Goal: Book appointment/travel/reservation

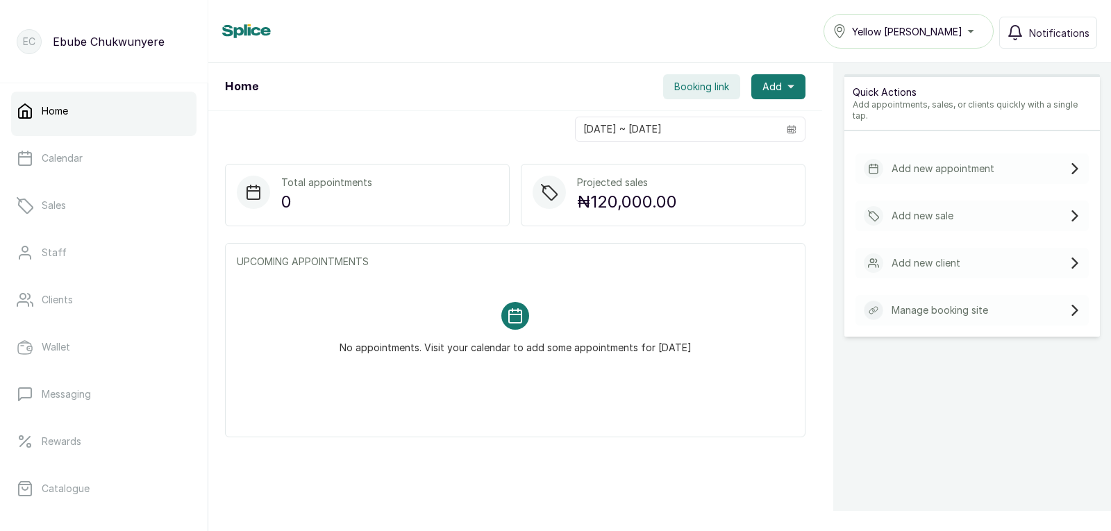
click at [903, 209] on p "Add new sale" at bounding box center [923, 216] width 62 height 14
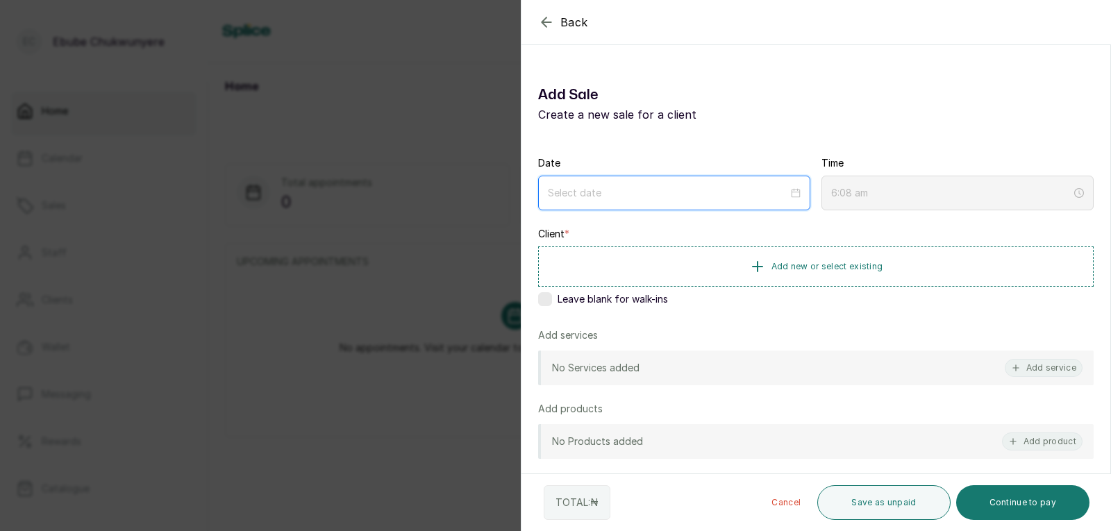
click at [734, 193] on input at bounding box center [668, 192] width 240 height 15
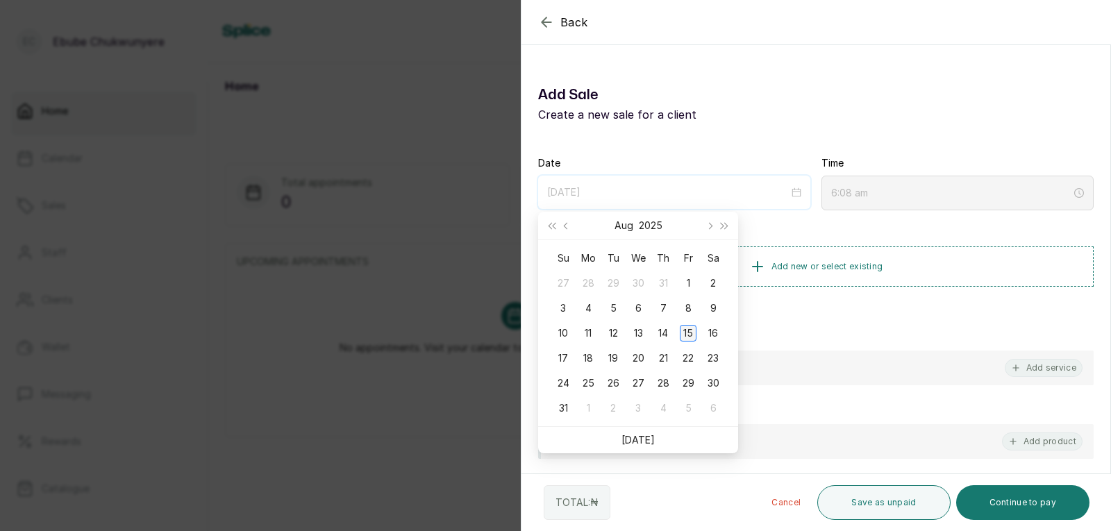
type input "[DATE]"
click at [684, 340] on div "15" at bounding box center [688, 333] width 17 height 17
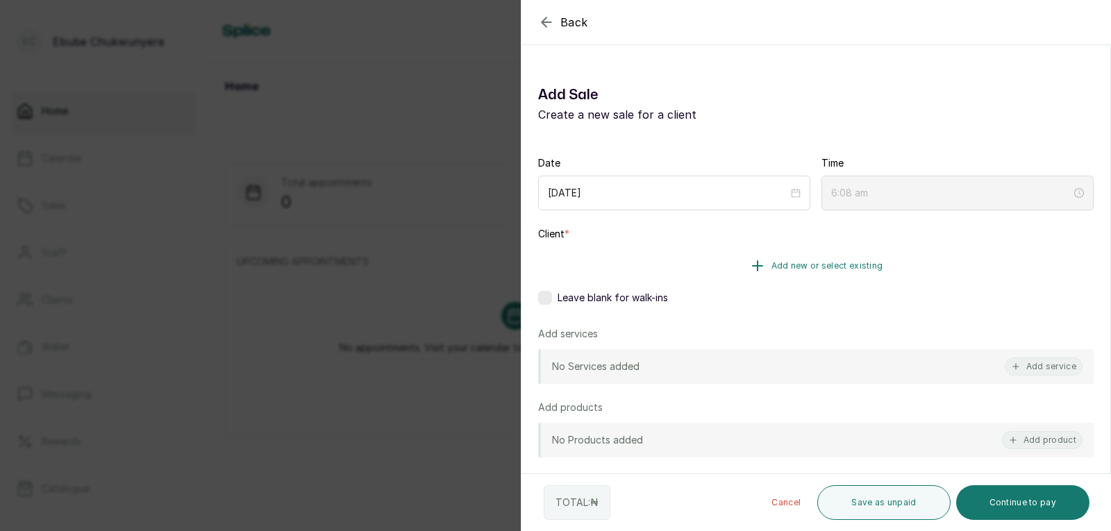
click at [742, 273] on button "Add new or select existing" at bounding box center [816, 266] width 556 height 39
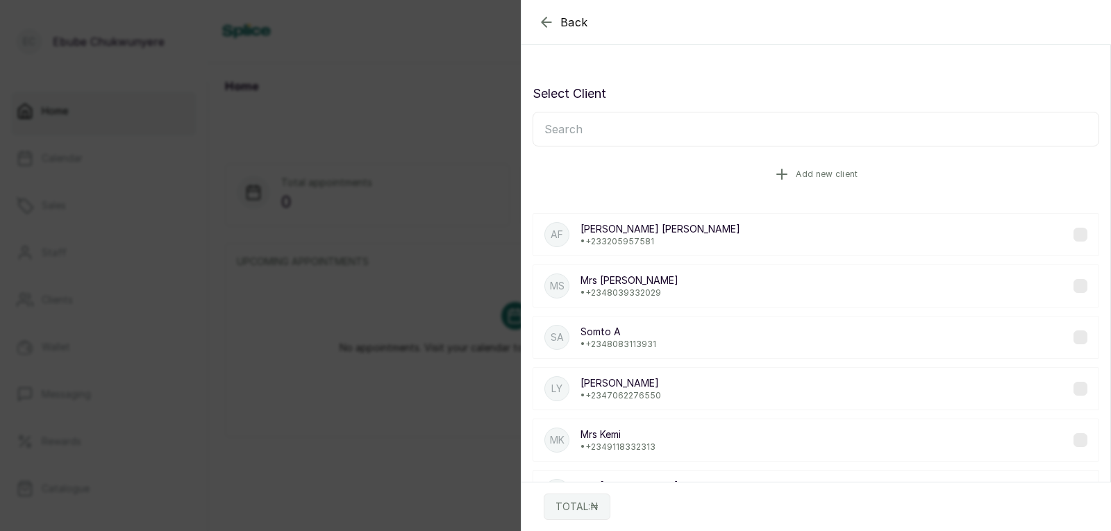
click at [806, 174] on span "Add new client" at bounding box center [827, 174] width 62 height 11
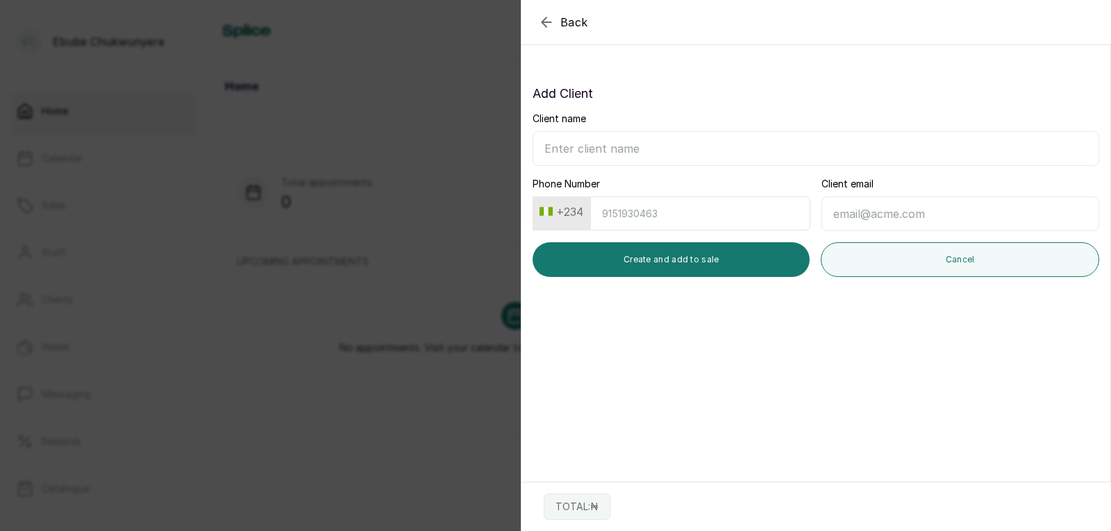
click at [542, 24] on icon "button" at bounding box center [546, 21] width 9 height 9
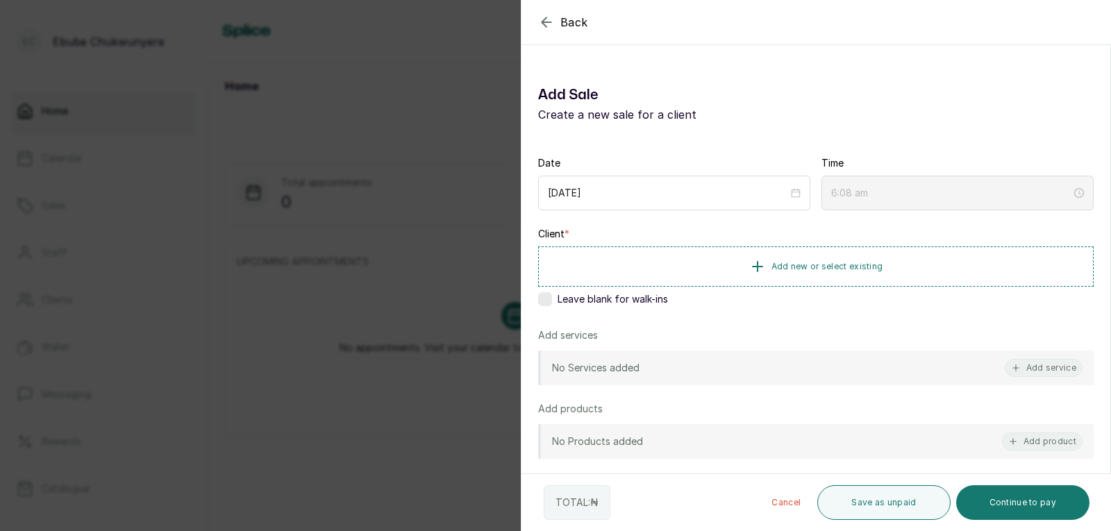
click at [413, 112] on div "Back Add Sale Add Sale Create a new sale for a client Date [DATE] Time 6:08 am …" at bounding box center [555, 265] width 1111 height 531
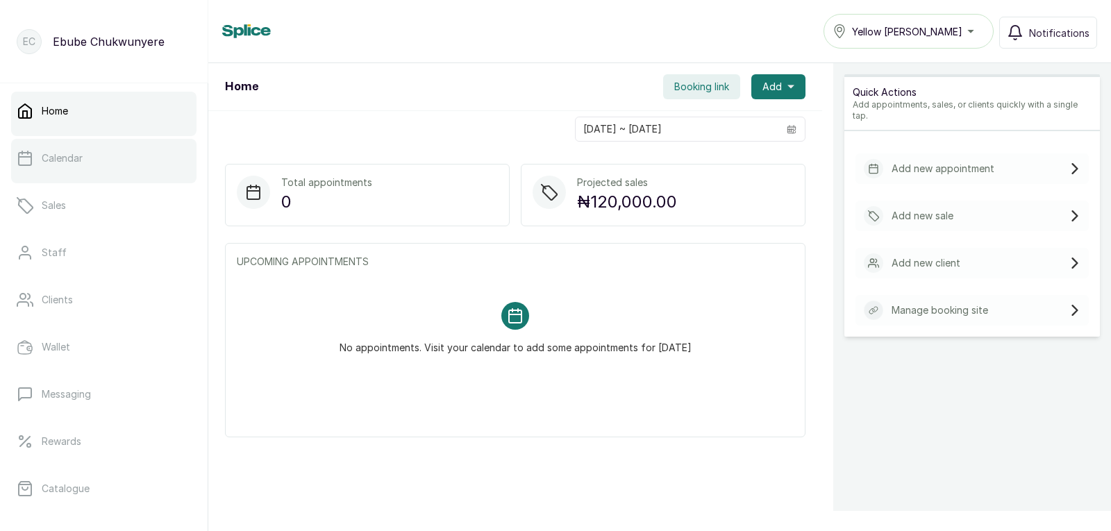
click at [115, 159] on link "Calendar" at bounding box center [103, 158] width 185 height 39
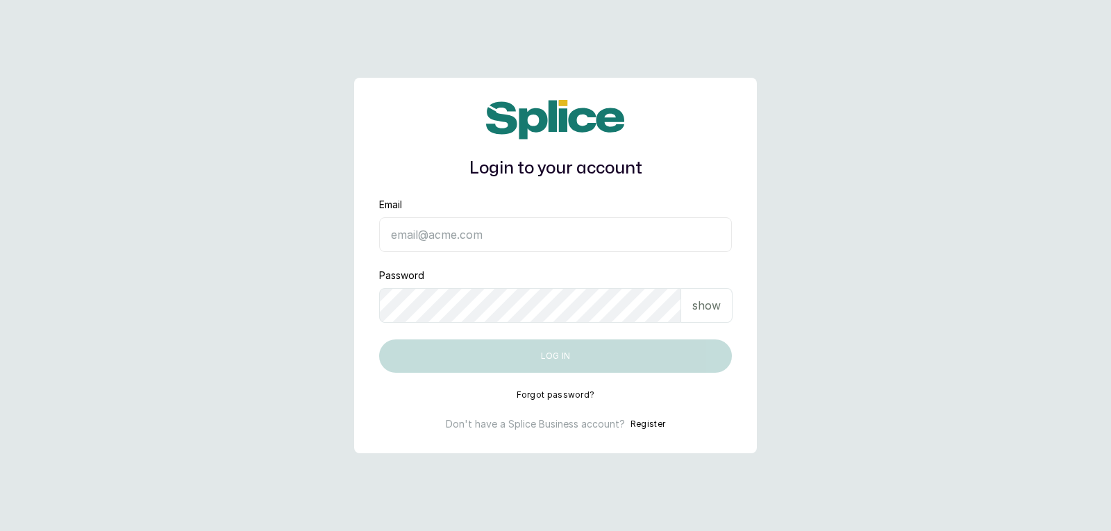
type input "[EMAIL_ADDRESS][DOMAIN_NAME]"
click at [707, 298] on p "show" at bounding box center [706, 305] width 28 height 17
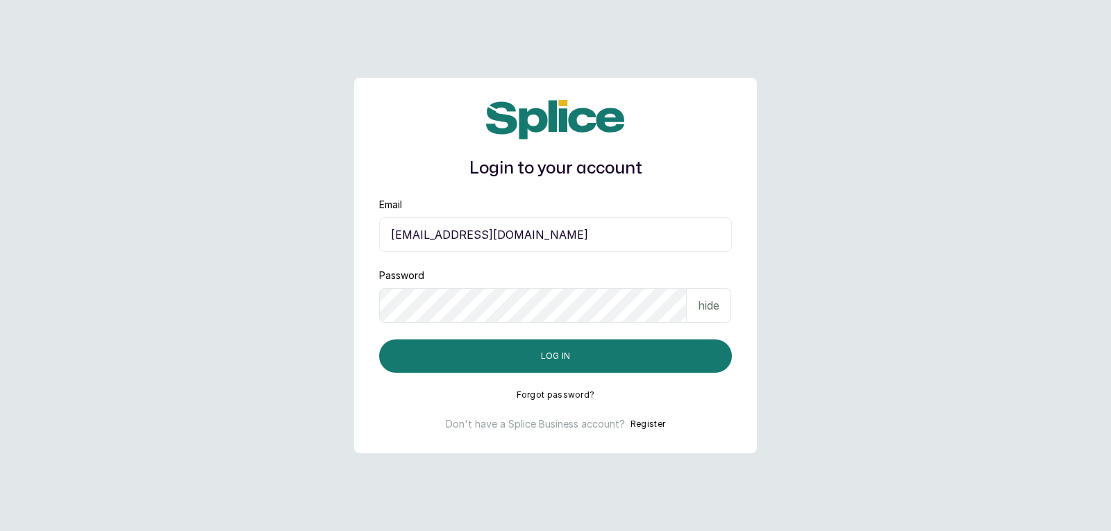
click at [722, 308] on div "hide" at bounding box center [709, 305] width 44 height 35
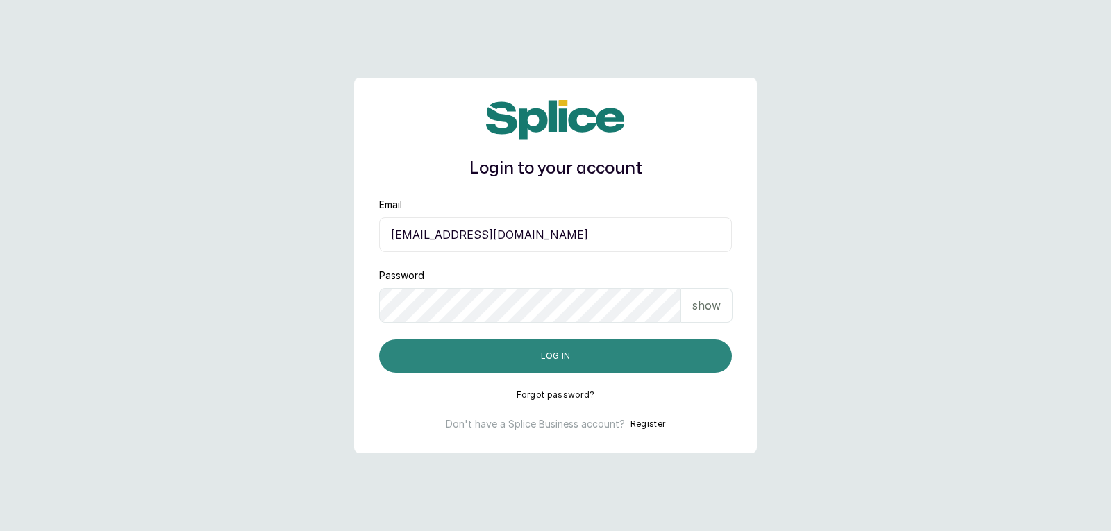
click at [693, 350] on button "Log in" at bounding box center [555, 356] width 353 height 33
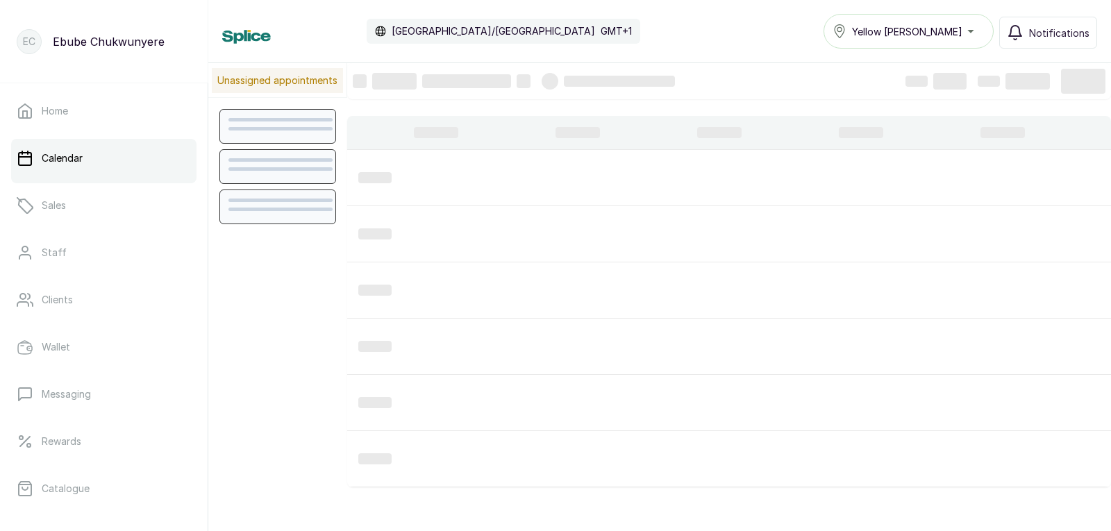
scroll to position [467, 0]
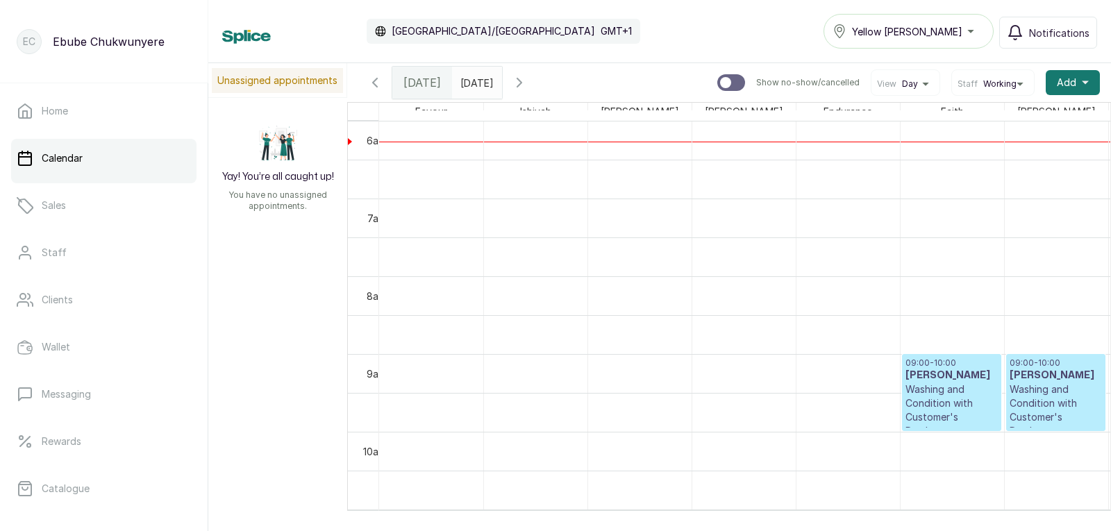
click at [89, 158] on link "Calendar" at bounding box center [103, 158] width 185 height 39
click at [1065, 388] on p "Washing and Condition with Customer's Product" at bounding box center [1056, 411] width 92 height 56
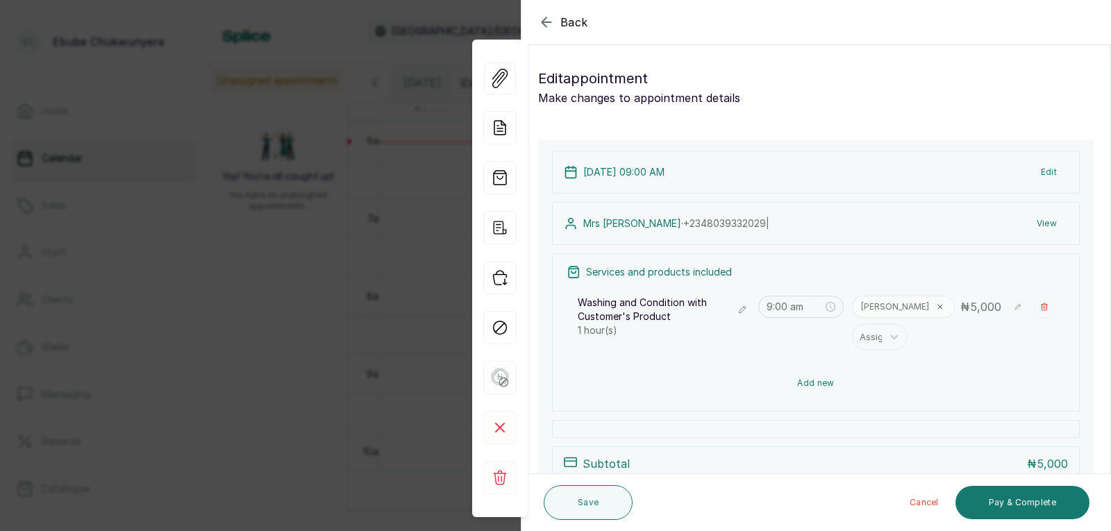
click at [880, 386] on button "Add new" at bounding box center [816, 383] width 499 height 33
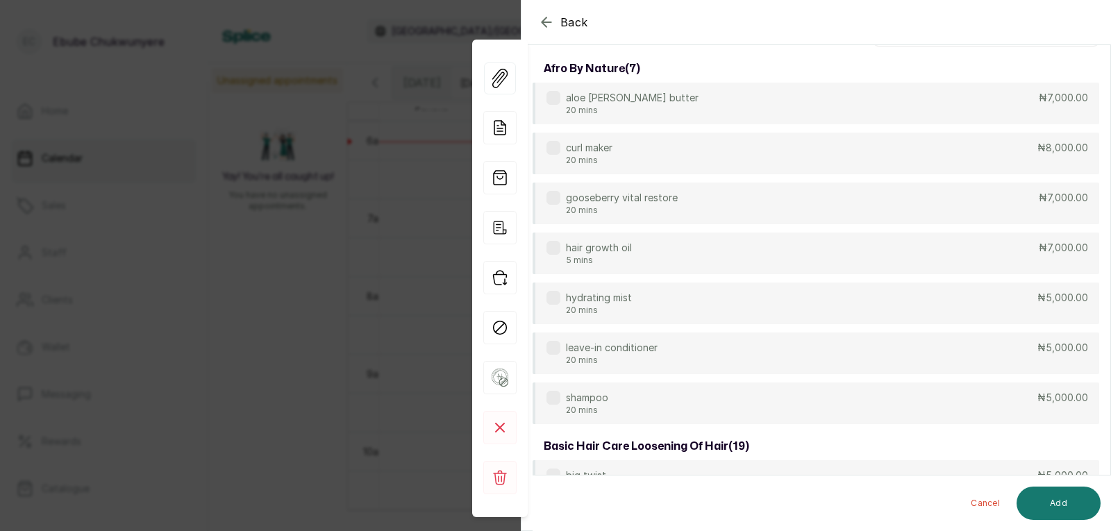
scroll to position [19, 0]
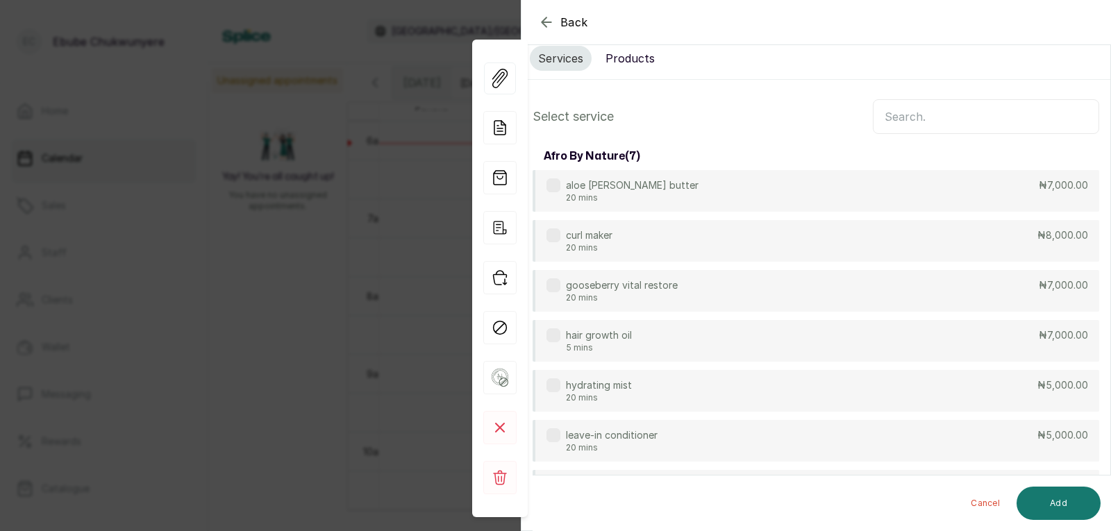
click at [978, 119] on input "text" at bounding box center [986, 116] width 226 height 35
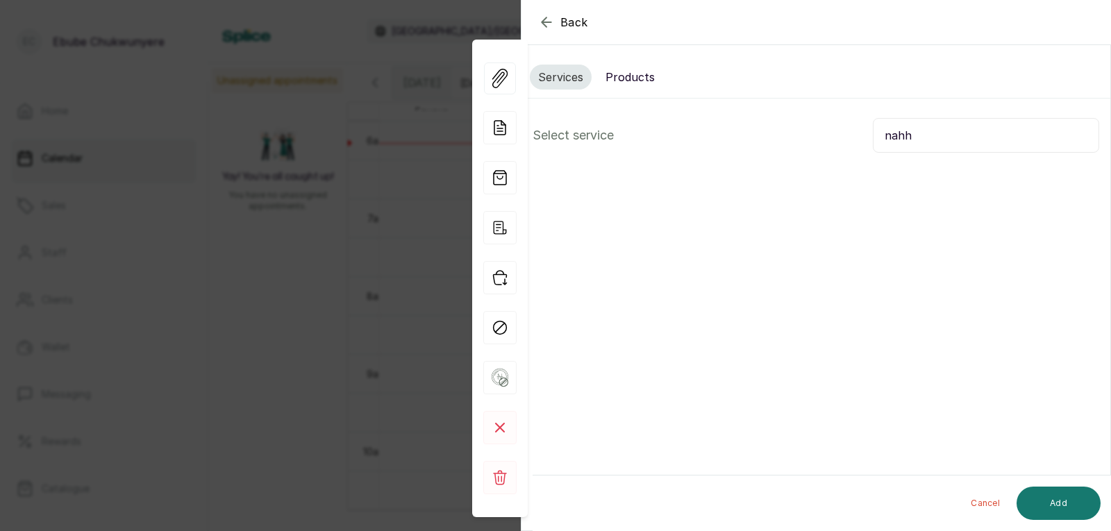
scroll to position [0, 0]
type input "n"
type input "h"
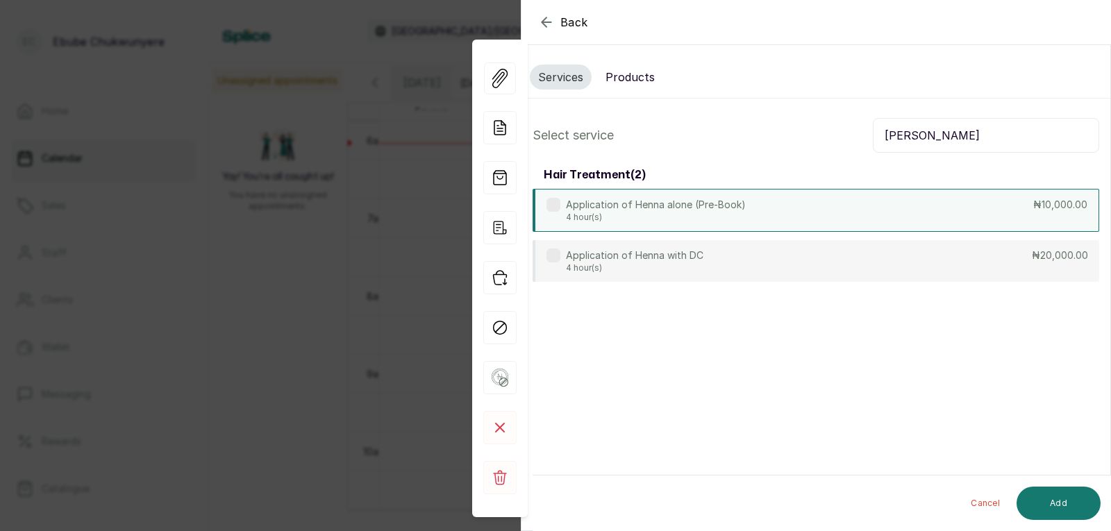
click at [915, 221] on div "Application of Henna alone (Pre-Book) 4 hour(s) ₦10,000.00" at bounding box center [816, 210] width 567 height 43
click at [962, 142] on input "henn" at bounding box center [986, 135] width 226 height 35
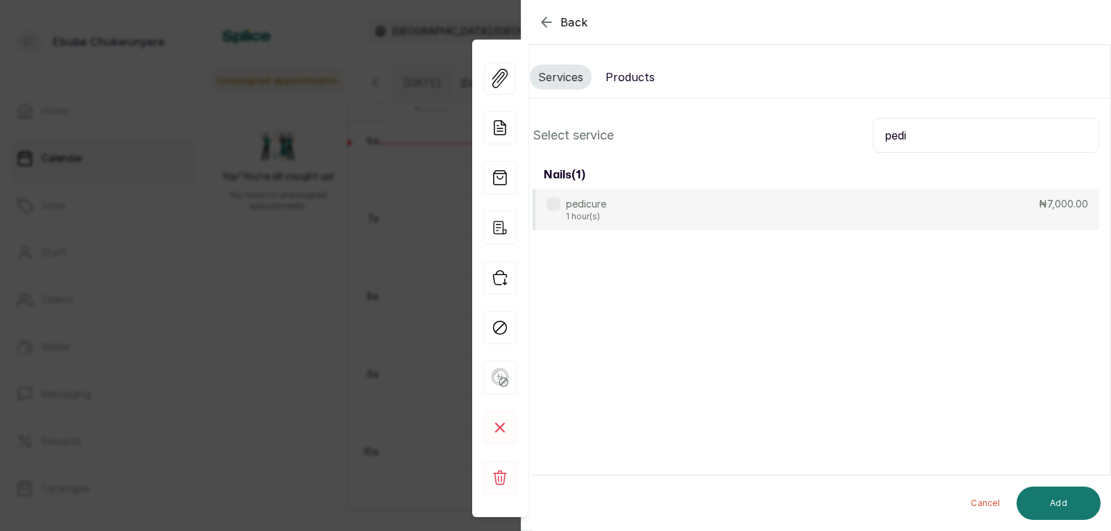
click at [953, 187] on div "nails ( 1 )" at bounding box center [816, 175] width 567 height 28
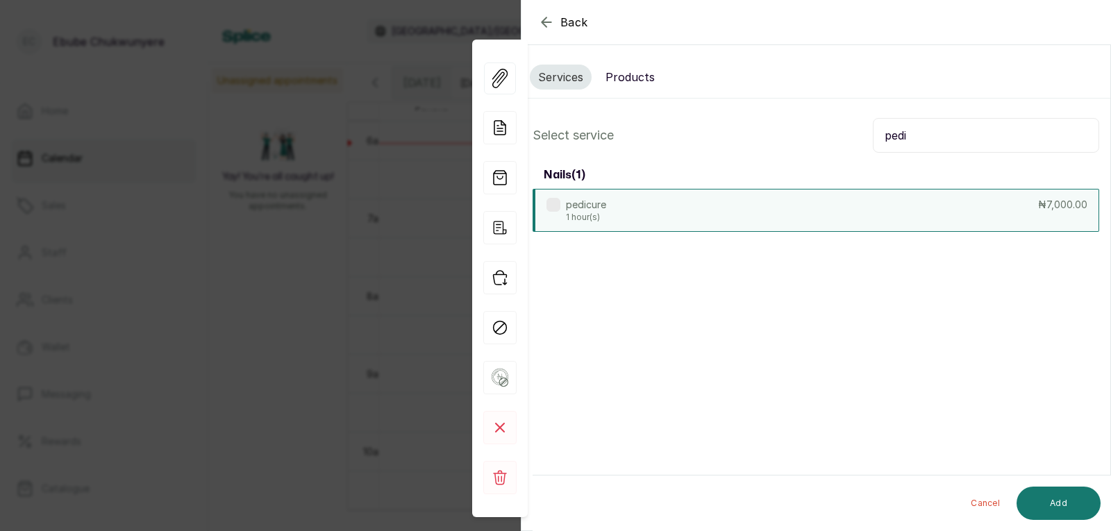
click at [973, 199] on div "pedicure 1 hour(s) ₦7,000.00" at bounding box center [816, 210] width 567 height 43
click at [972, 133] on input "pedi" at bounding box center [986, 135] width 226 height 35
click at [962, 210] on div "Relocing 4 hour(s) ₦40,000.00" at bounding box center [816, 210] width 567 height 43
click at [958, 137] on input "rel" at bounding box center [986, 135] width 226 height 35
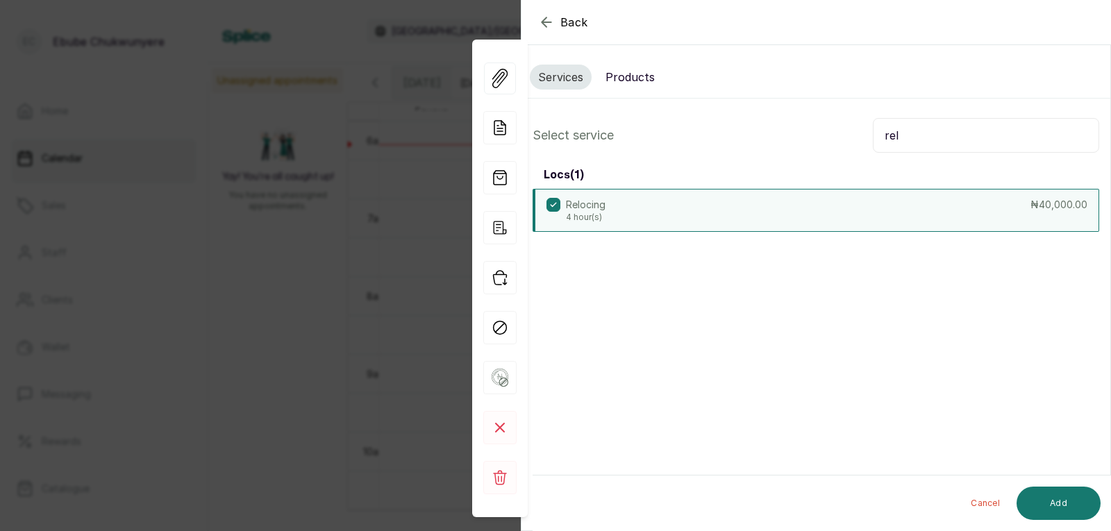
click at [958, 137] on input "rel" at bounding box center [986, 135] width 226 height 35
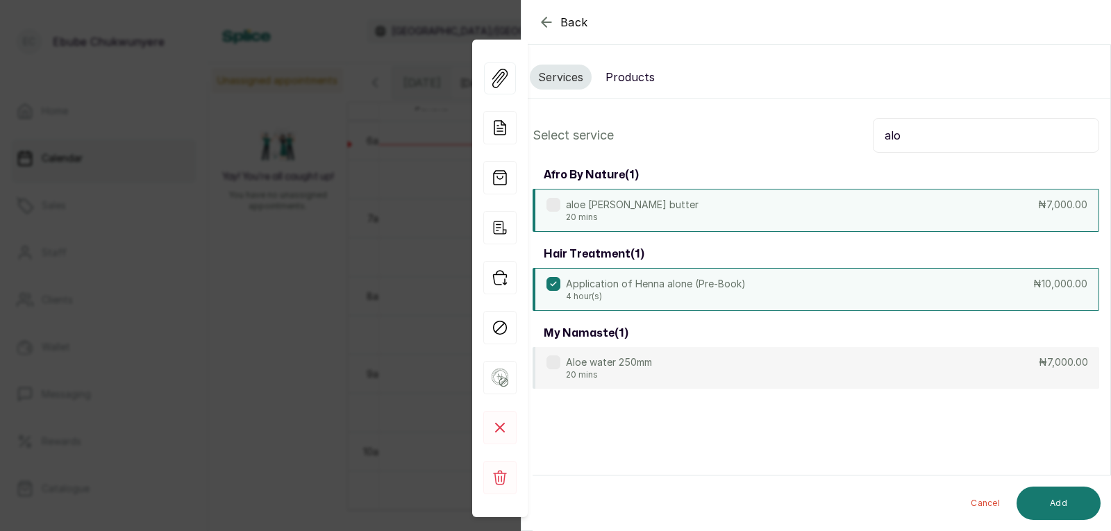
type input "alo"
click at [961, 213] on div "aloe berry butter 20 mins ₦7,000.00" at bounding box center [816, 210] width 567 height 43
click at [1073, 503] on button "Add" at bounding box center [1059, 503] width 84 height 33
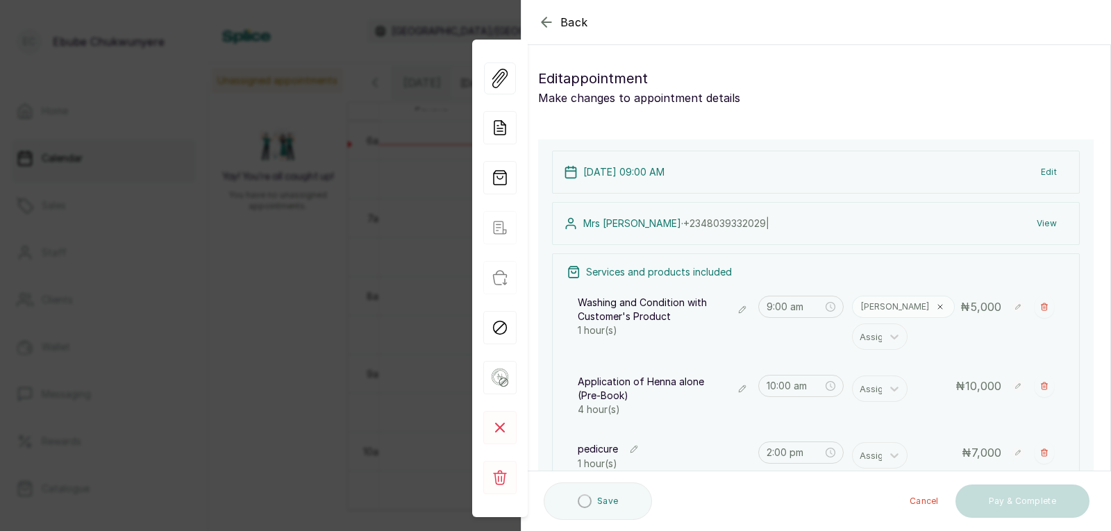
type input "10:00 am"
type input "2:00 pm"
type input "3:00 pm"
type input "7:00 pm"
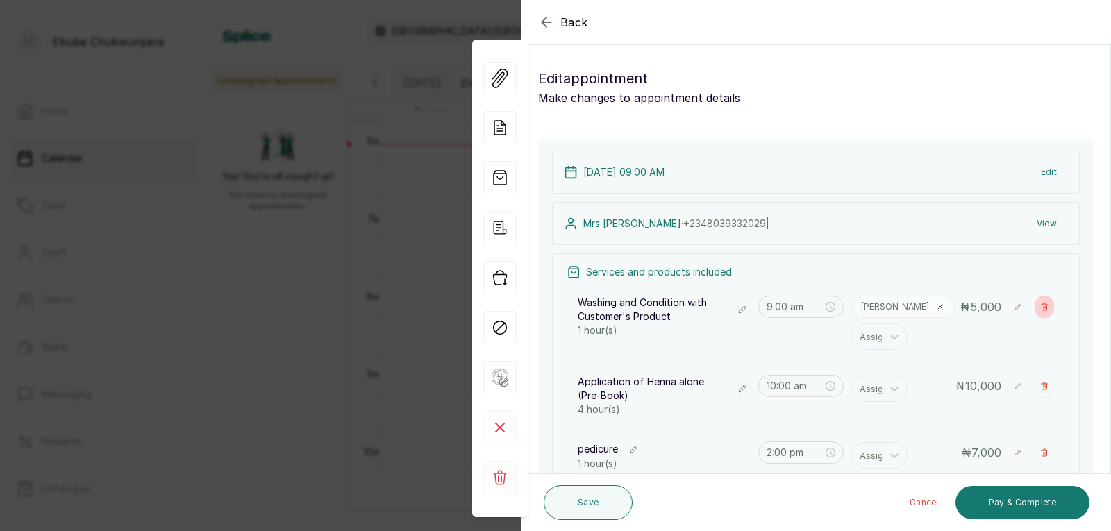
click at [1041, 307] on icon "button" at bounding box center [1044, 306] width 6 height 7
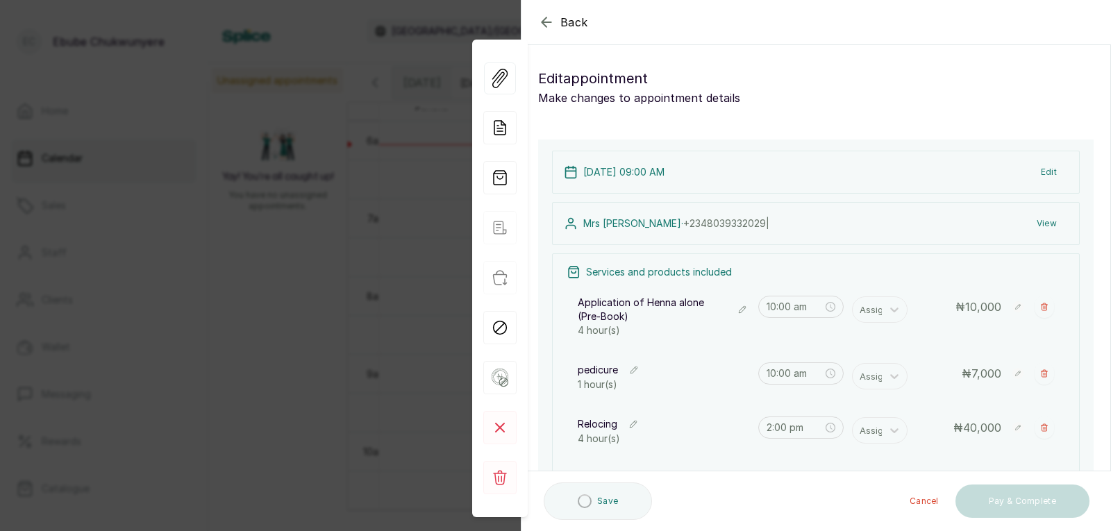
type input "10:00 am"
type input "2:00 pm"
type input "3:00 pm"
type input "7:00 pm"
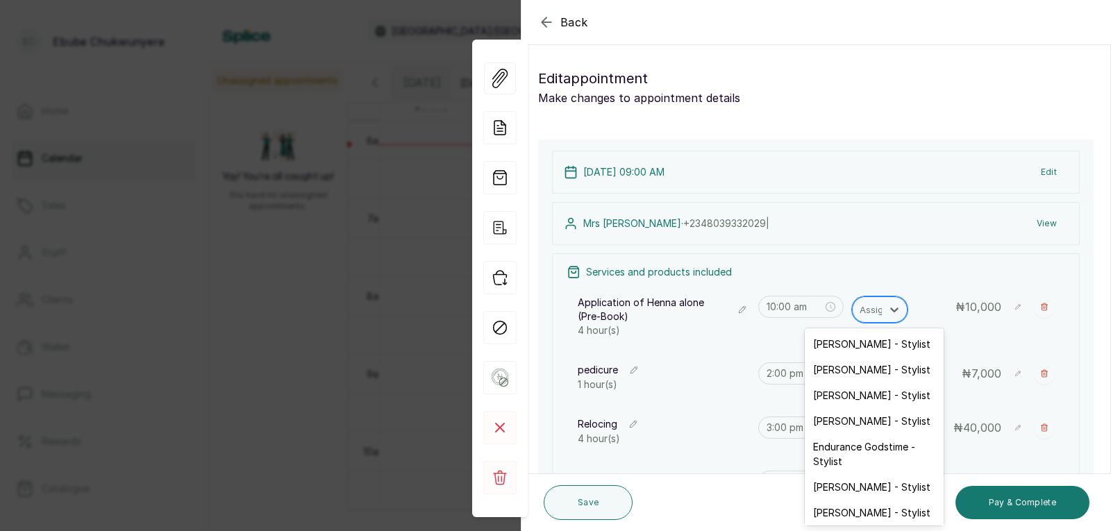
click at [864, 315] on div at bounding box center [874, 310] width 29 height 18
click at [871, 370] on div "Toyin Adelusi - Stylist" at bounding box center [874, 370] width 139 height 26
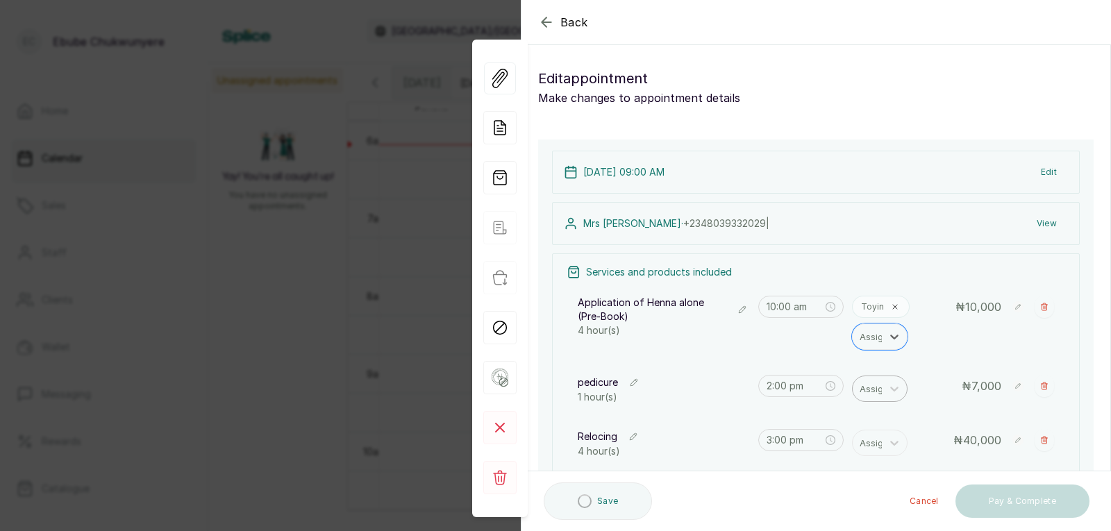
click at [875, 394] on div at bounding box center [874, 389] width 29 height 18
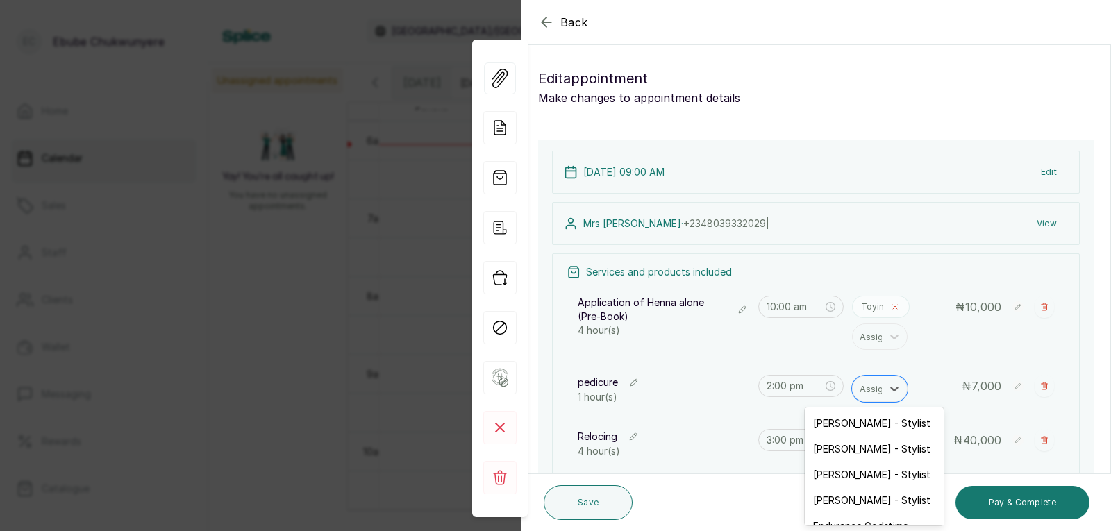
click at [893, 309] on icon at bounding box center [895, 307] width 4 height 4
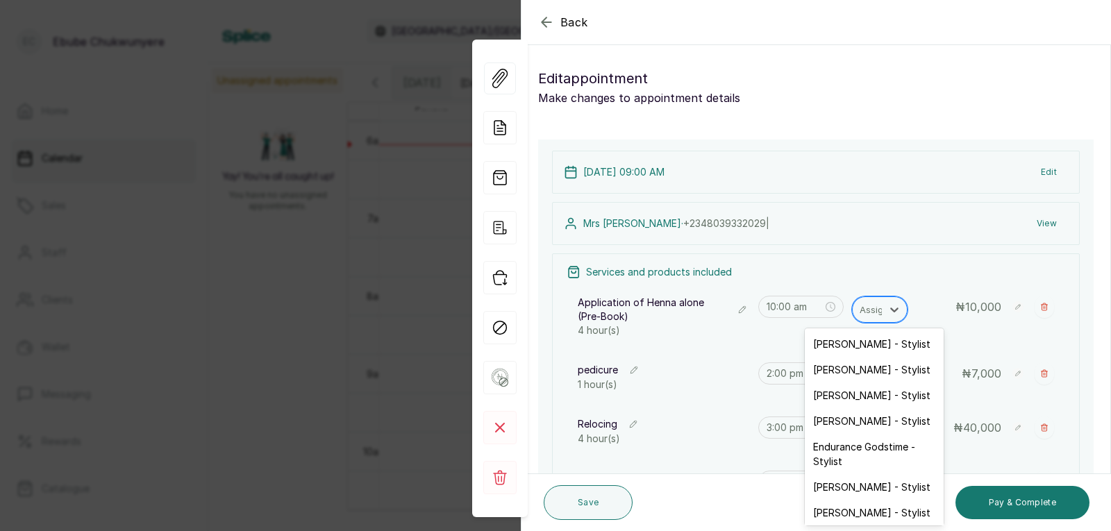
click at [866, 312] on div at bounding box center [874, 310] width 29 height 18
click at [849, 394] on div "Alice Dennis - Stylist" at bounding box center [874, 396] width 139 height 26
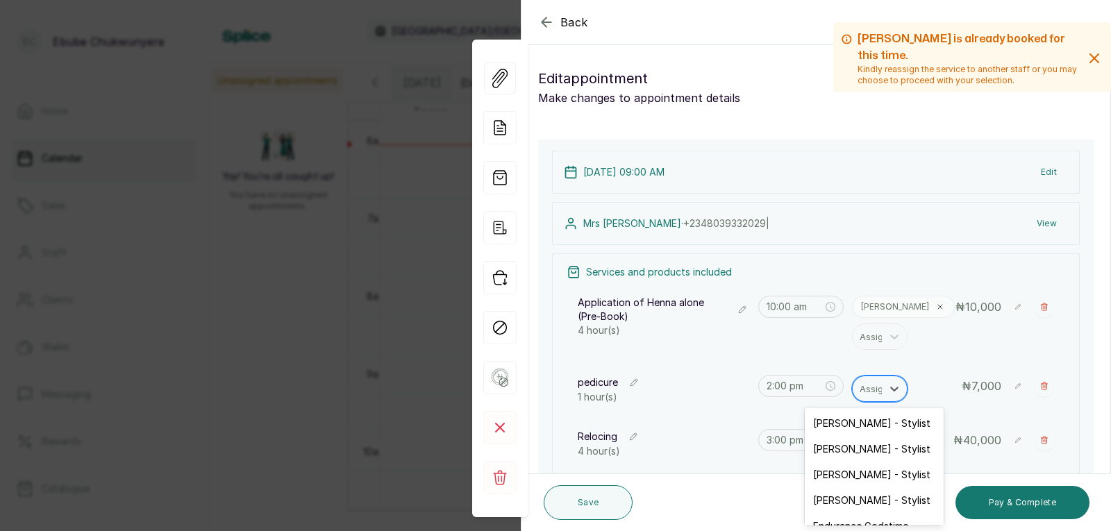
click at [875, 394] on div at bounding box center [874, 389] width 29 height 18
click at [868, 446] on div "Toyin Adelusi - Stylist" at bounding box center [874, 449] width 139 height 26
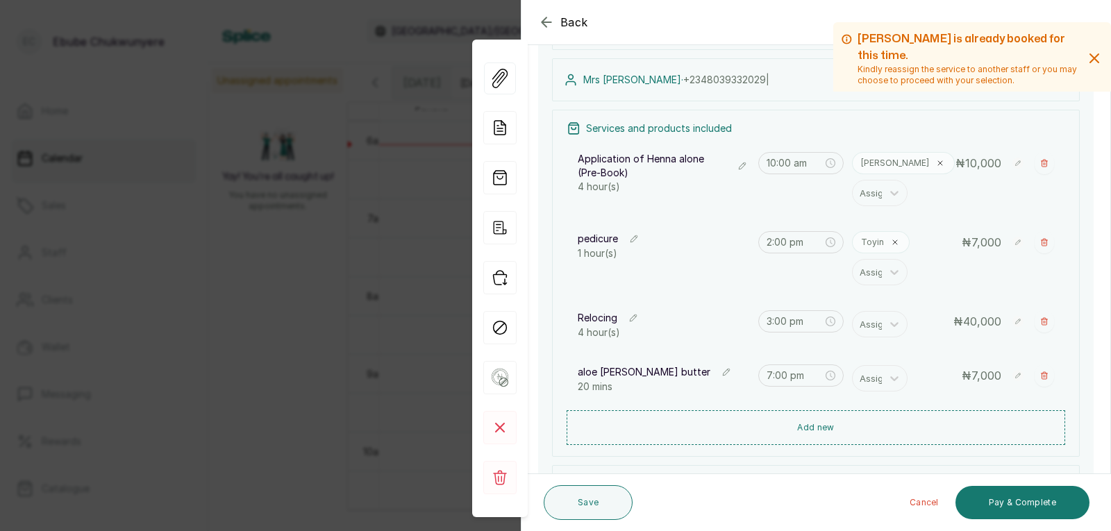
scroll to position [154, 0]
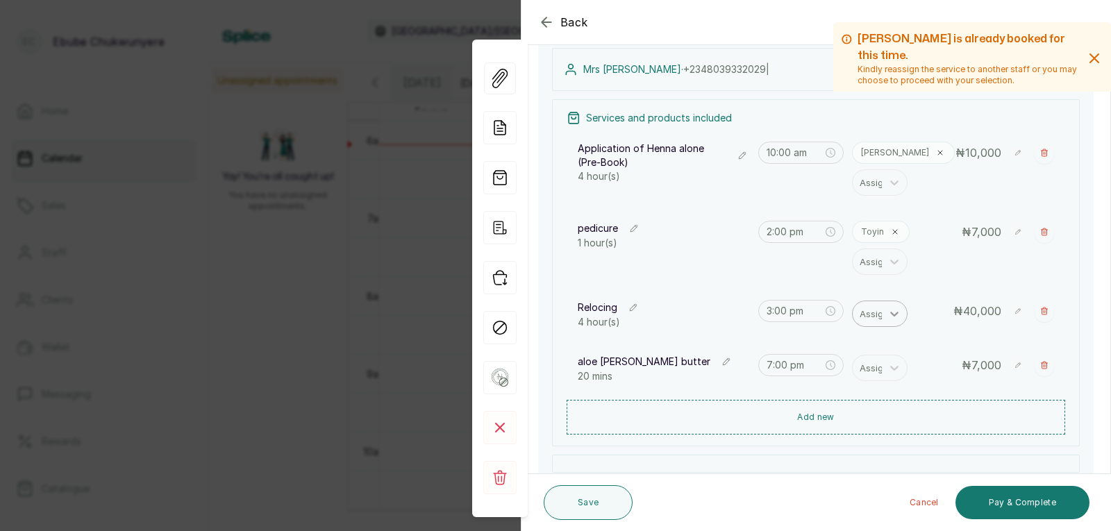
click at [882, 317] on div at bounding box center [894, 313] width 25 height 25
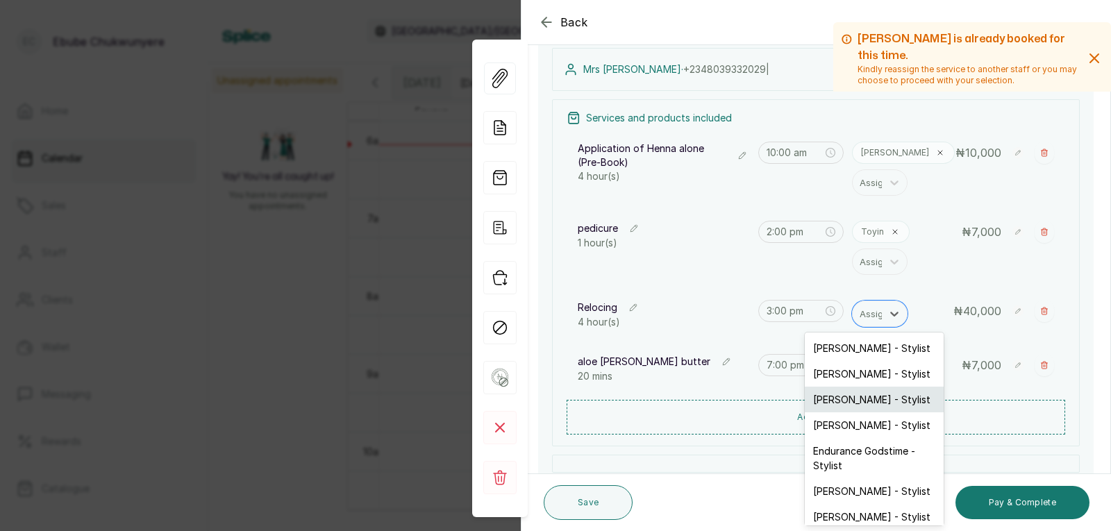
click at [881, 400] on div "Alice Dennis - Stylist" at bounding box center [874, 400] width 139 height 26
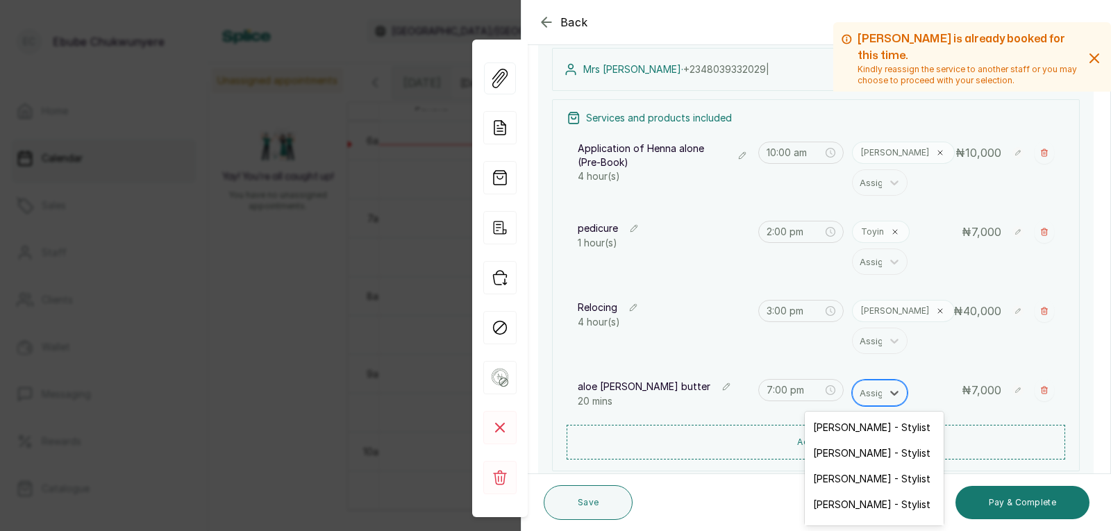
click at [870, 398] on div at bounding box center [874, 393] width 29 height 18
drag, startPoint x: 860, startPoint y: 478, endPoint x: 862, endPoint y: 463, distance: 14.7
click at [859, 478] on div "Alice Dennis - Stylist" at bounding box center [874, 479] width 139 height 26
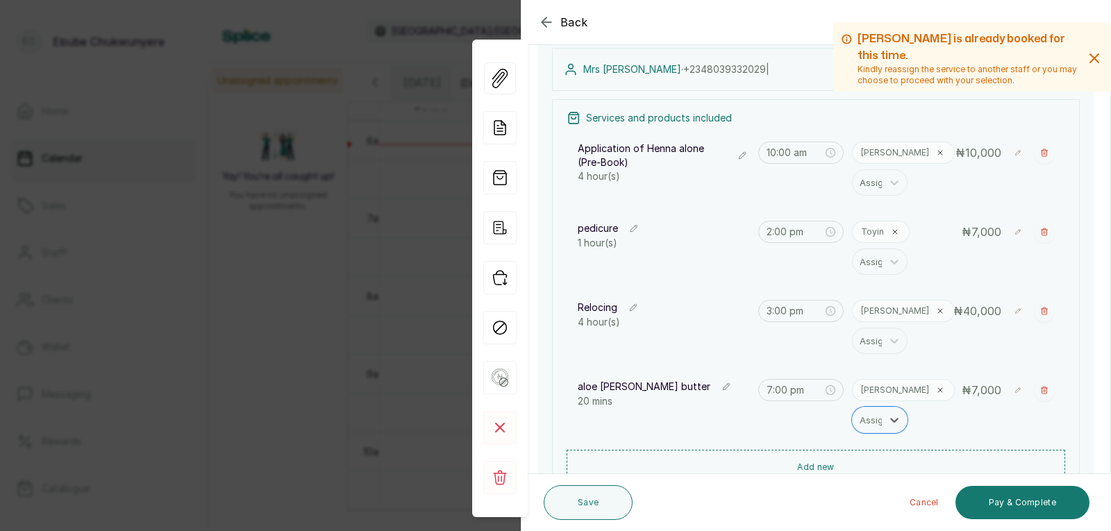
click at [1012, 387] on icon at bounding box center [1017, 390] width 11 height 11
click at [996, 395] on input "7,000" at bounding box center [997, 390] width 58 height 23
click at [997, 395] on input "7,000" at bounding box center [997, 390] width 58 height 23
type input "18,000"
click at [987, 419] on rect at bounding box center [993, 416] width 13 height 13
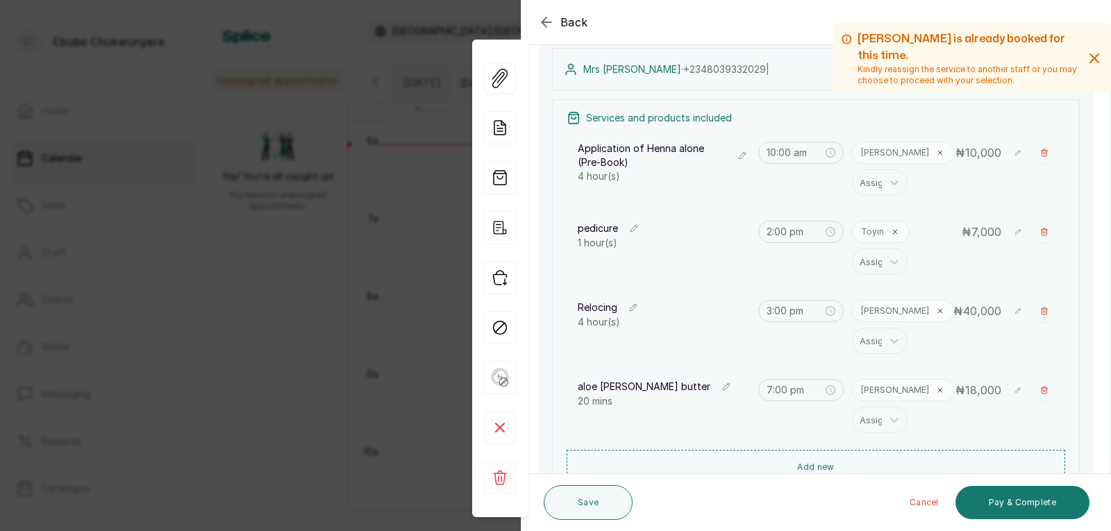
click at [1012, 231] on icon at bounding box center [1017, 231] width 11 height 11
click at [1013, 228] on input "7,000" at bounding box center [997, 232] width 58 height 23
type input "15,000"
click at [991, 259] on icon at bounding box center [994, 258] width 6 height 4
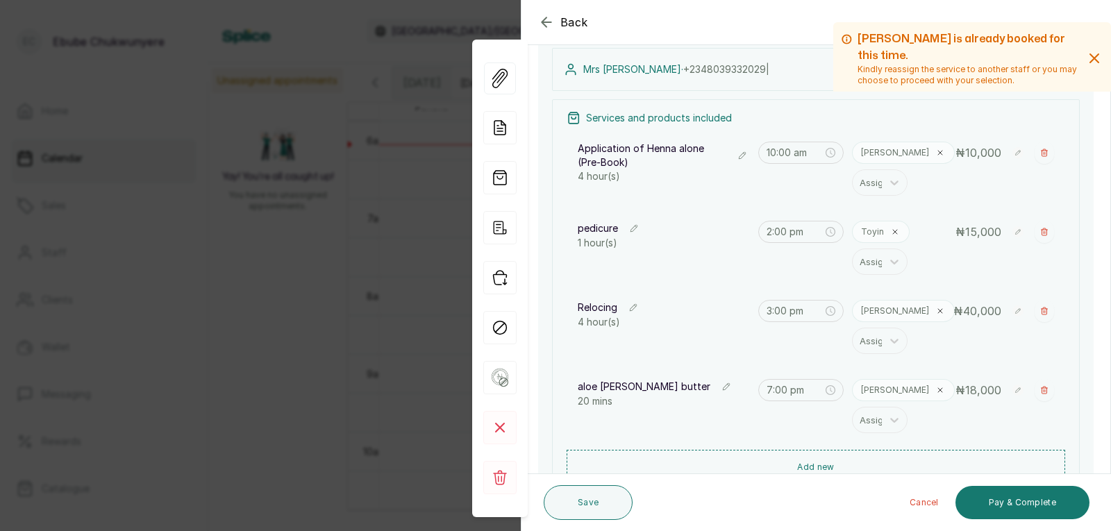
click at [1012, 157] on rect at bounding box center [1017, 152] width 11 height 11
click at [1010, 149] on input "10,000" at bounding box center [997, 153] width 58 height 23
type input "15,000"
click at [988, 175] on rect at bounding box center [994, 180] width 12 height 12
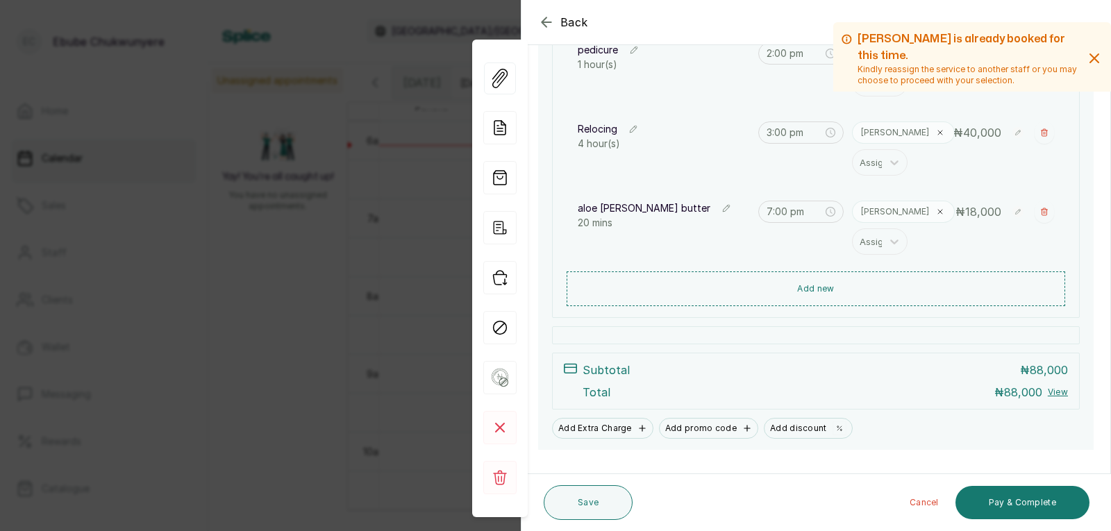
scroll to position [358, 0]
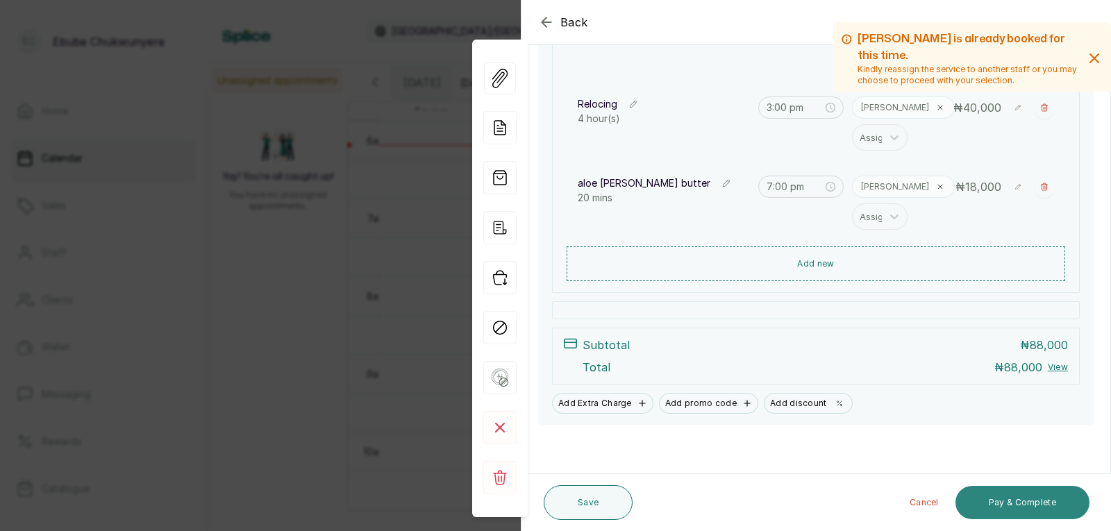
click at [1054, 493] on button "Pay & Complete" at bounding box center [1023, 502] width 134 height 33
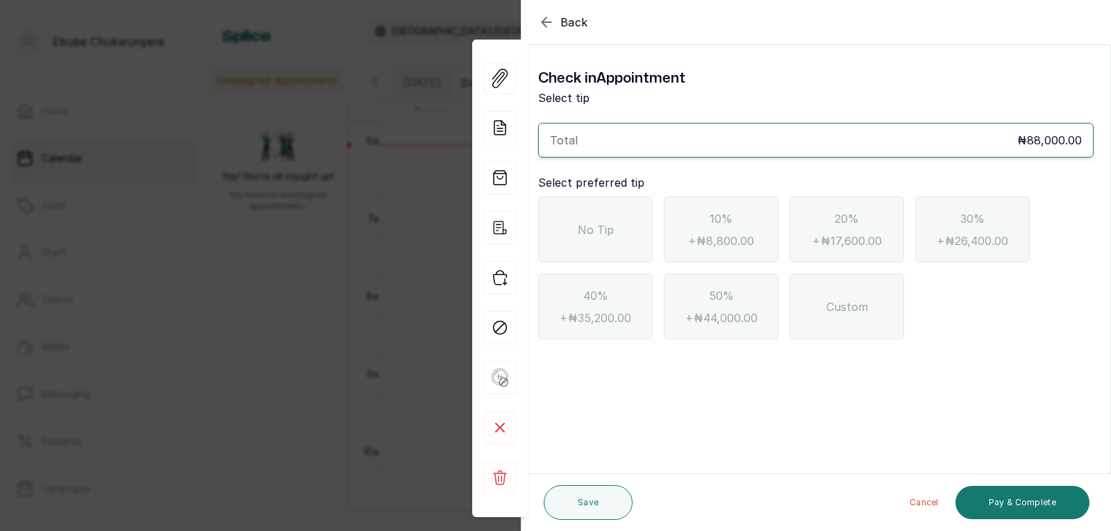
scroll to position [0, 0]
click at [591, 235] on span "No Tip" at bounding box center [596, 230] width 36 height 17
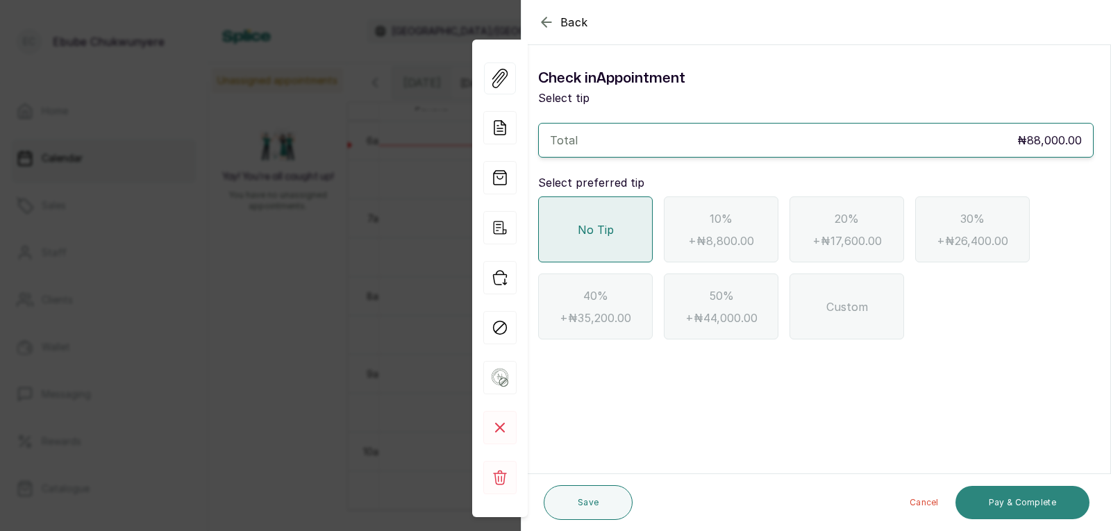
click at [1019, 499] on button "Pay & Complete" at bounding box center [1023, 502] width 134 height 33
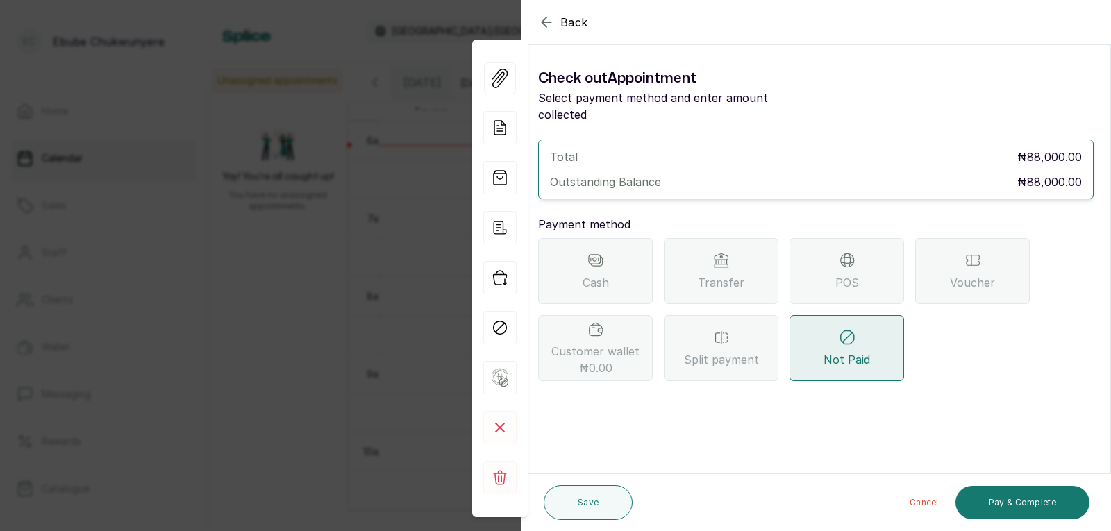
click at [744, 258] on div "Transfer" at bounding box center [721, 271] width 115 height 66
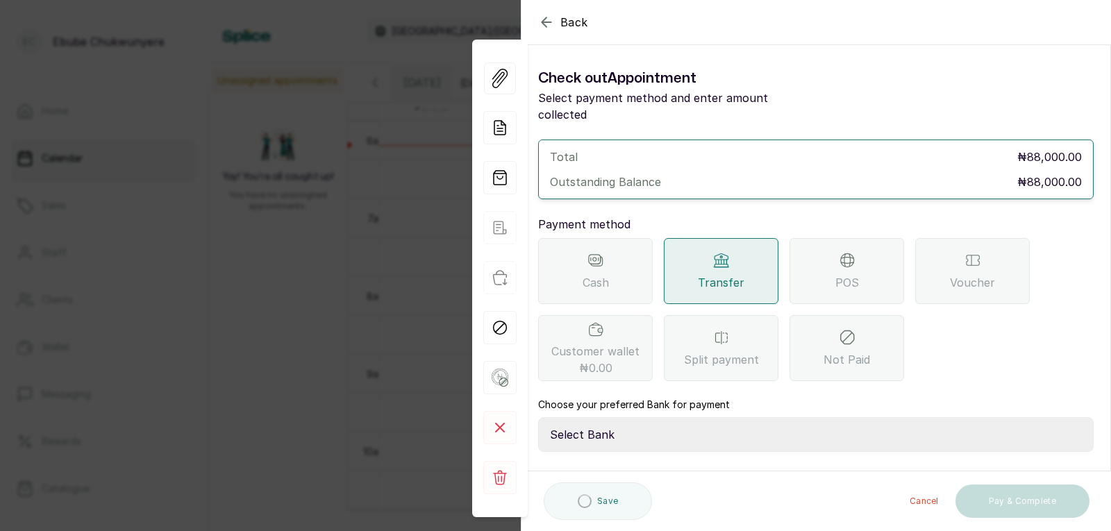
click at [766, 428] on select "Select Bank YELLOWSISI ENTERPRISE First City Monument Bank YELLOWSISI ENTERPRIS…" at bounding box center [816, 434] width 556 height 35
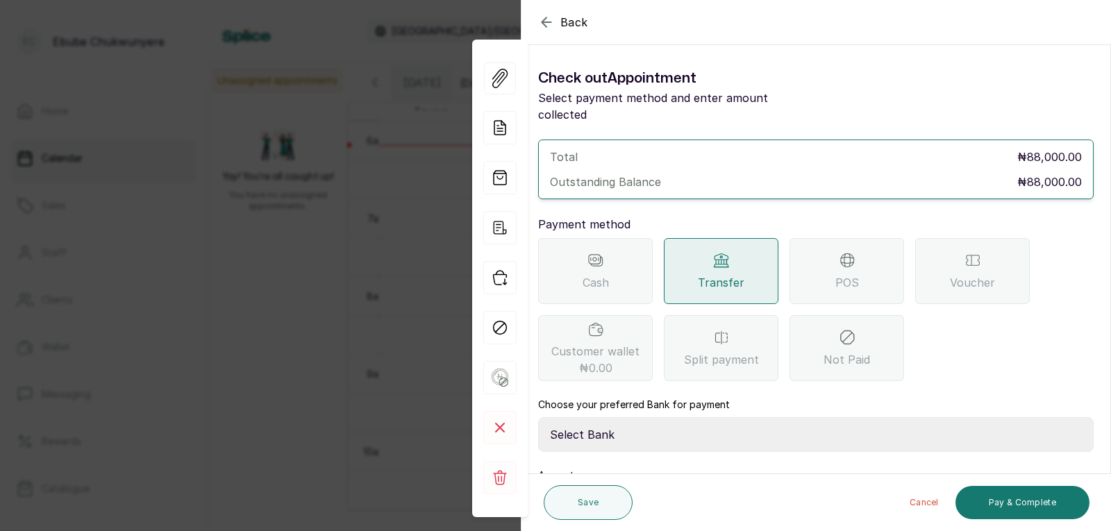
select select "00d0c25e-b444-465f-8bea-9a1e11113b92"
click at [538, 417] on select "Select Bank YELLOWSISI ENTERPRISE First City Monument Bank YELLOWSISI ENTERPRIS…" at bounding box center [816, 434] width 556 height 35
click at [999, 502] on button "Pay & Complete" at bounding box center [1023, 502] width 134 height 33
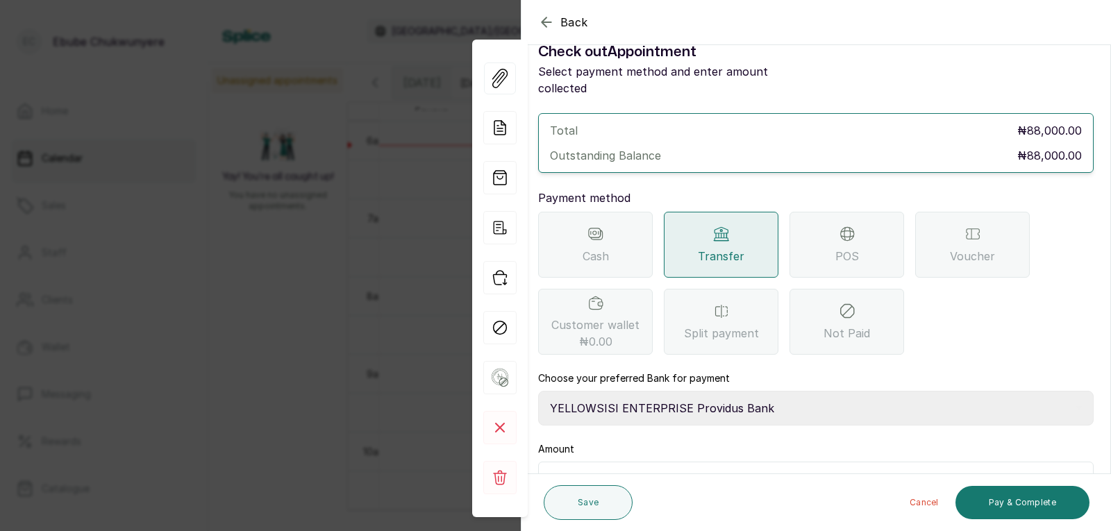
scroll to position [95, 0]
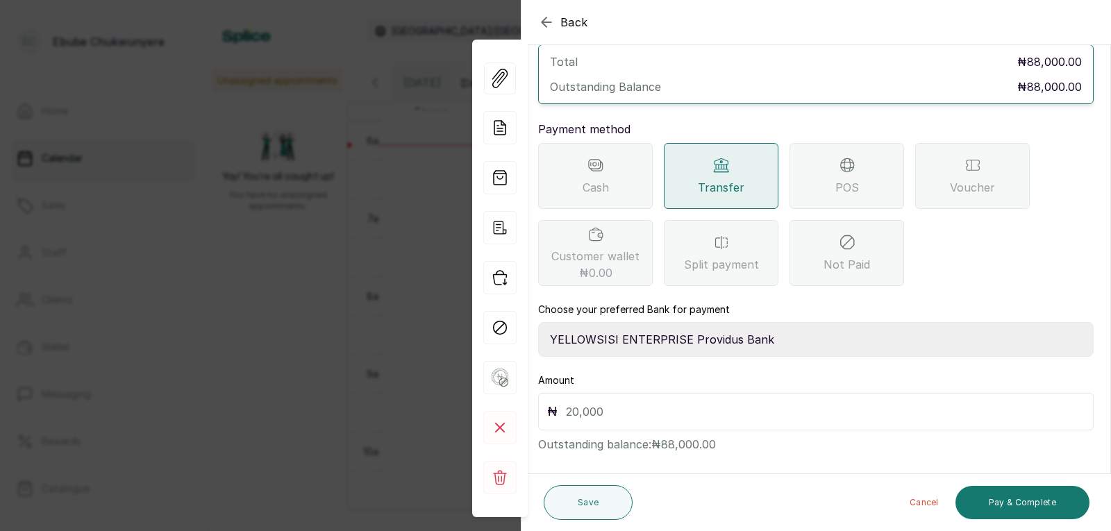
click at [668, 402] on input "text" at bounding box center [825, 411] width 519 height 19
type input "88,000"
click at [1061, 498] on button "Pay & Complete" at bounding box center [1023, 502] width 134 height 33
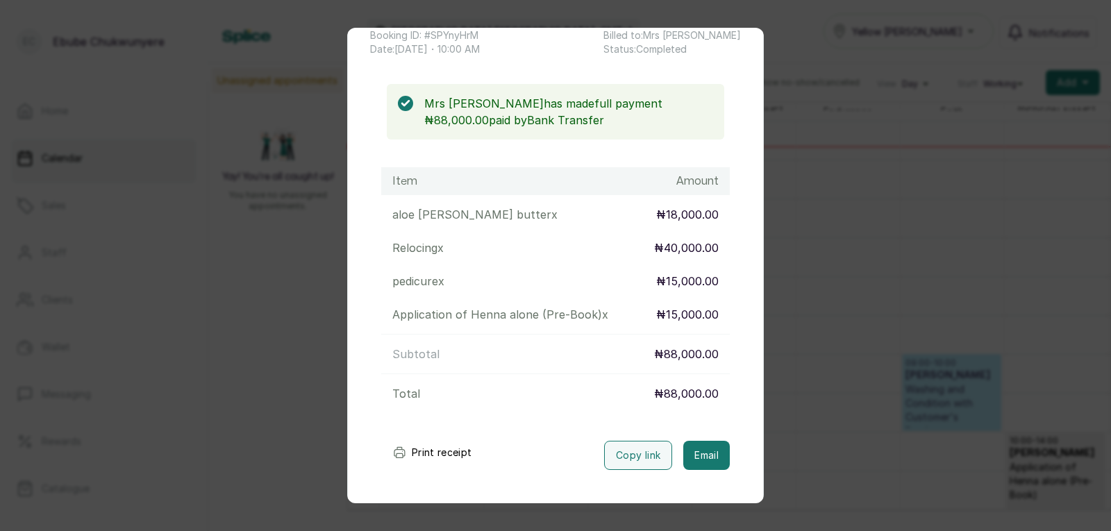
scroll to position [111, 0]
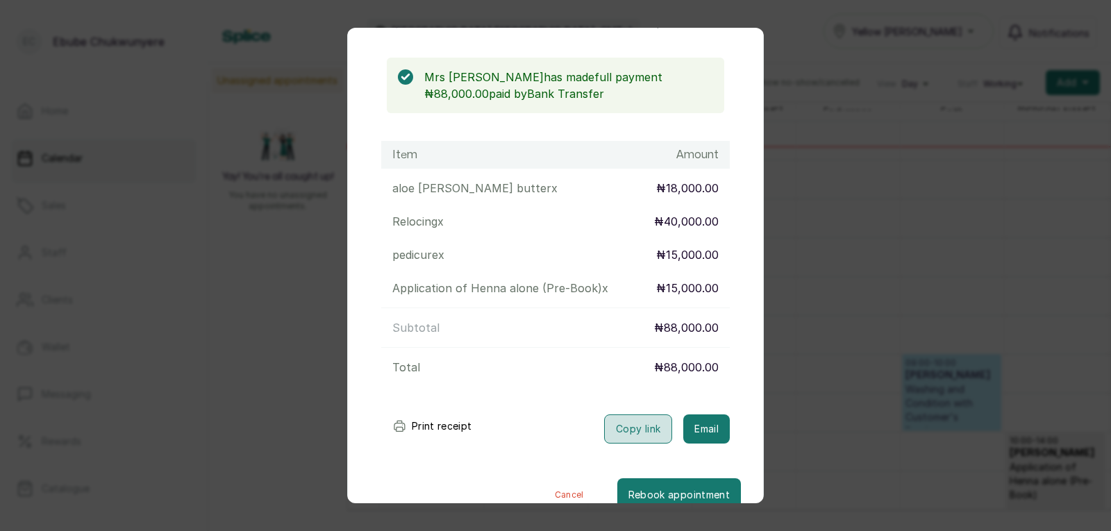
click at [604, 428] on button "Copy link" at bounding box center [638, 429] width 68 height 29
click at [953, 201] on div "Transaction Details Booking ID: # SPYnyHrM Date: 15 Aug, 2025 ・ 10:00 AM Billed…" at bounding box center [555, 265] width 1111 height 531
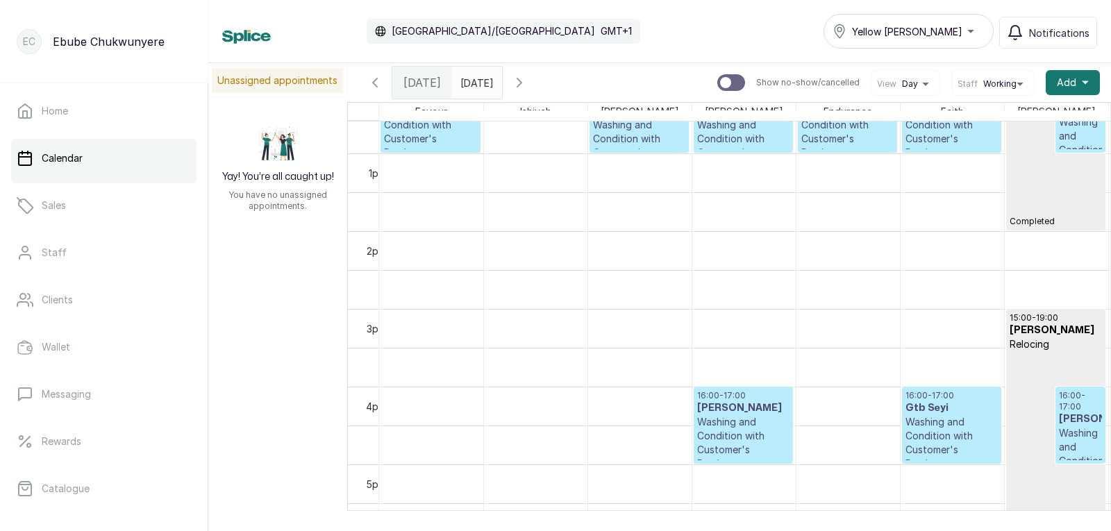
scroll to position [0, 0]
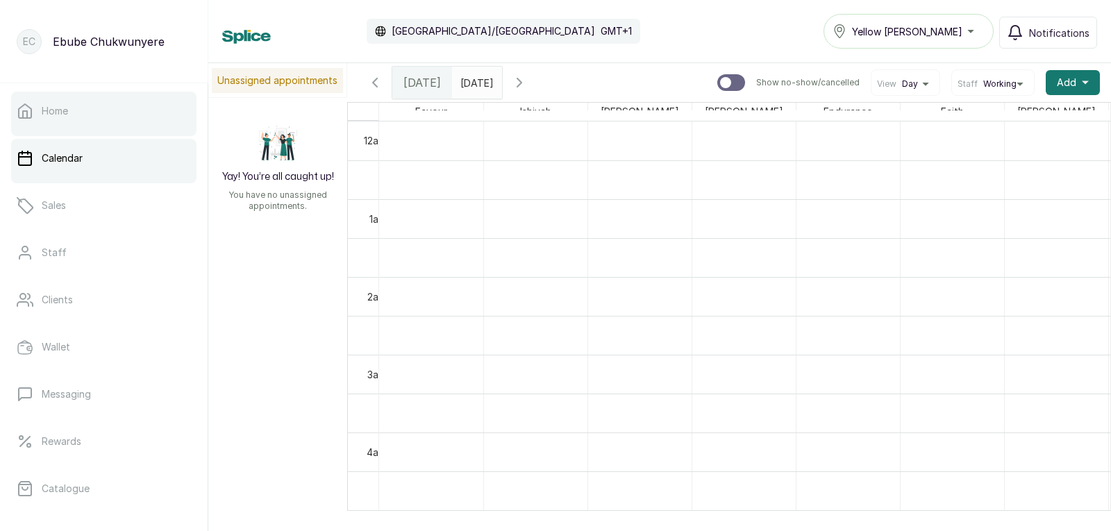
click at [167, 120] on link "Home" at bounding box center [103, 111] width 185 height 39
